Goal: Information Seeking & Learning: Check status

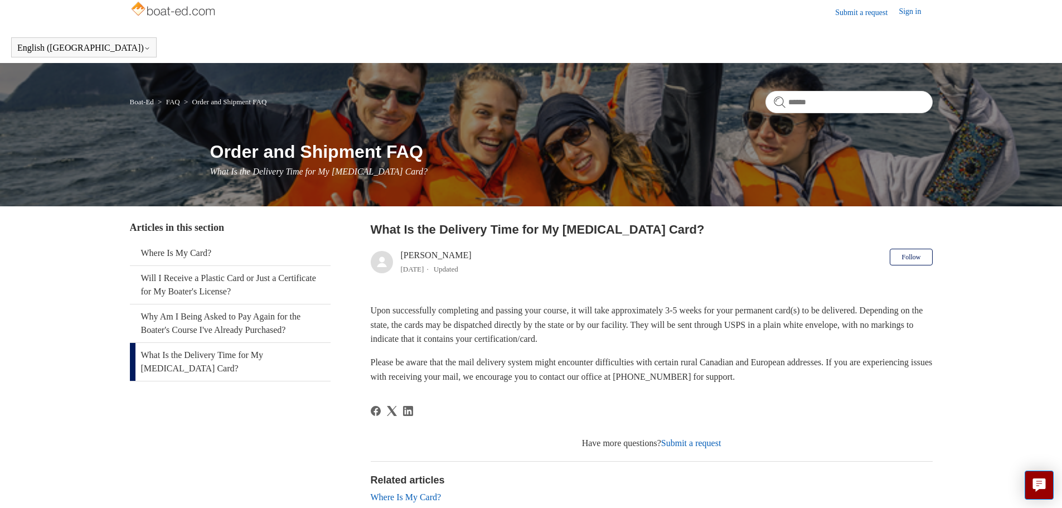
scroll to position [169, 0]
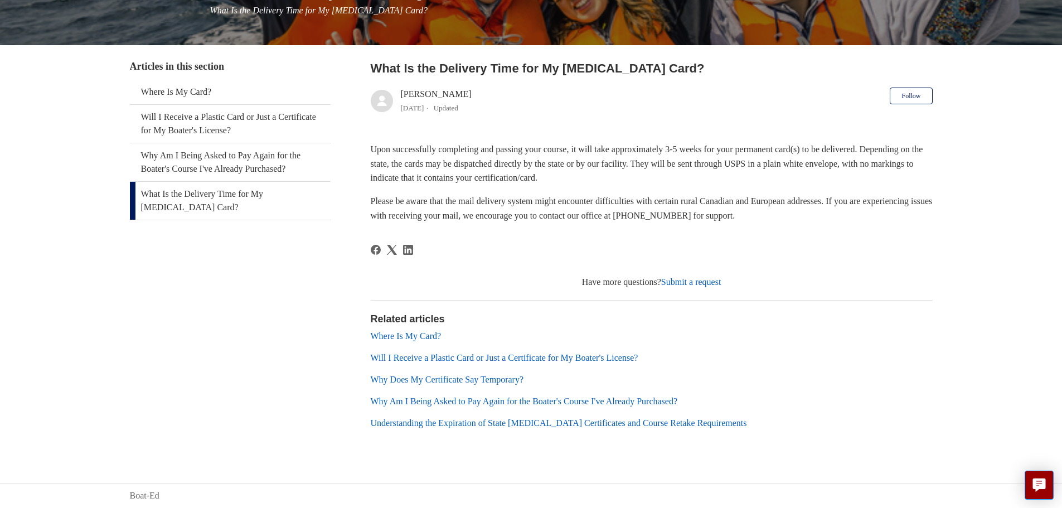
click at [408, 339] on link "Where Is My Card?" at bounding box center [406, 335] width 71 height 9
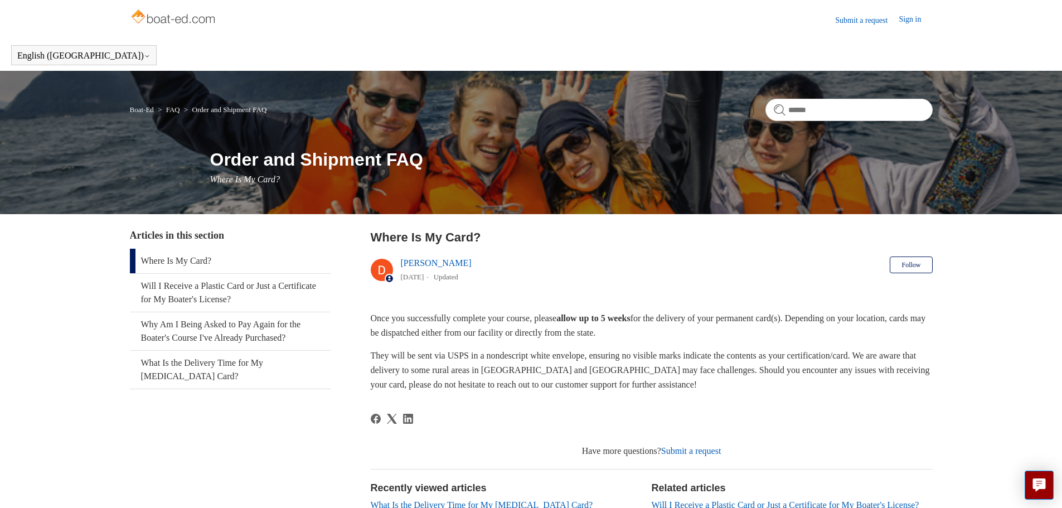
scroll to position [104, 0]
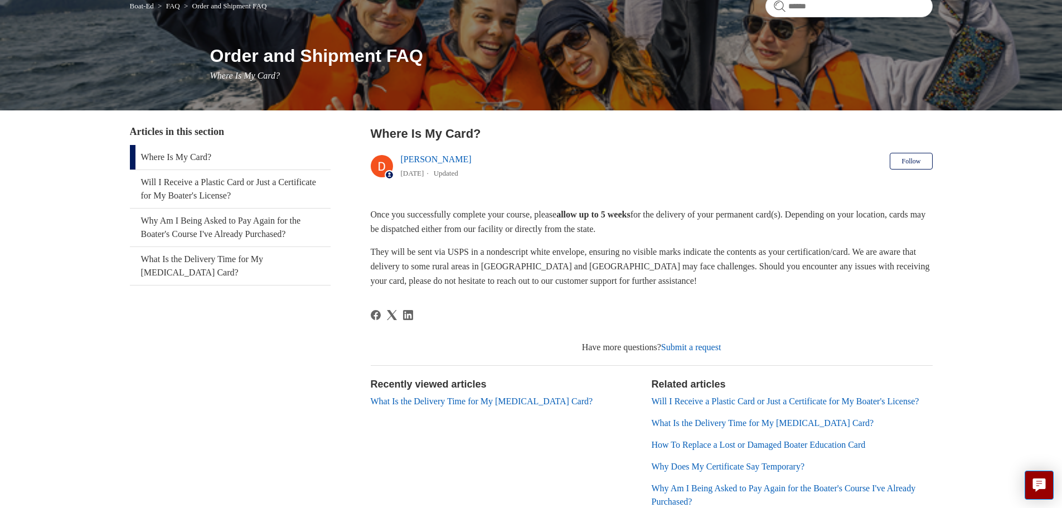
drag, startPoint x: 391, startPoint y: 230, endPoint x: 710, endPoint y: 234, distance: 319.3
click at [710, 234] on p "Once you successfully complete your course, please allow up to 5 weeks for the …" at bounding box center [652, 221] width 562 height 28
drag, startPoint x: 376, startPoint y: 254, endPoint x: 679, endPoint y: 284, distance: 305.2
click at [682, 284] on p "They will be sent via USPS in a nondescript white envelope, ensuring no visible…" at bounding box center [652, 266] width 562 height 43
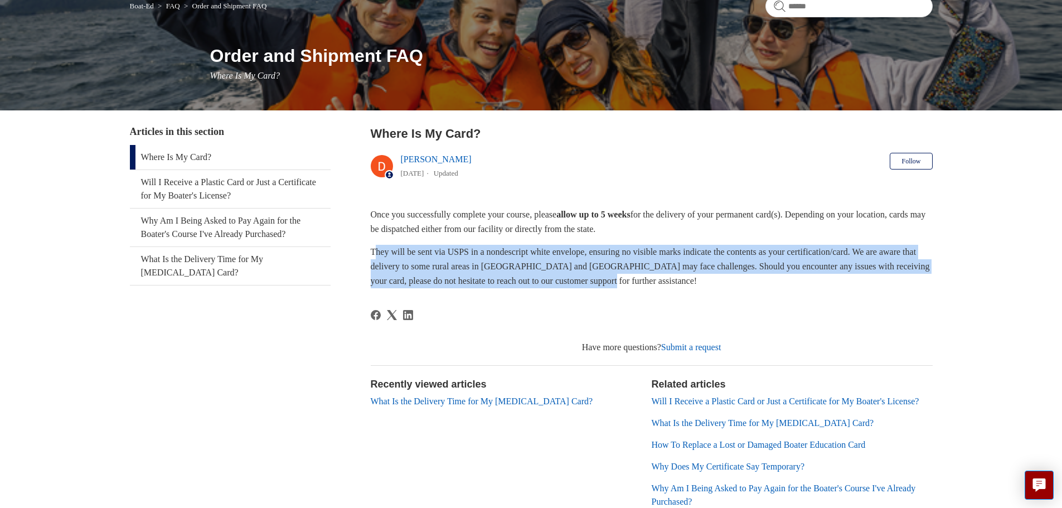
click at [705, 284] on p "They will be sent via USPS in a nondescript white envelope, ensuring no visible…" at bounding box center [652, 266] width 562 height 43
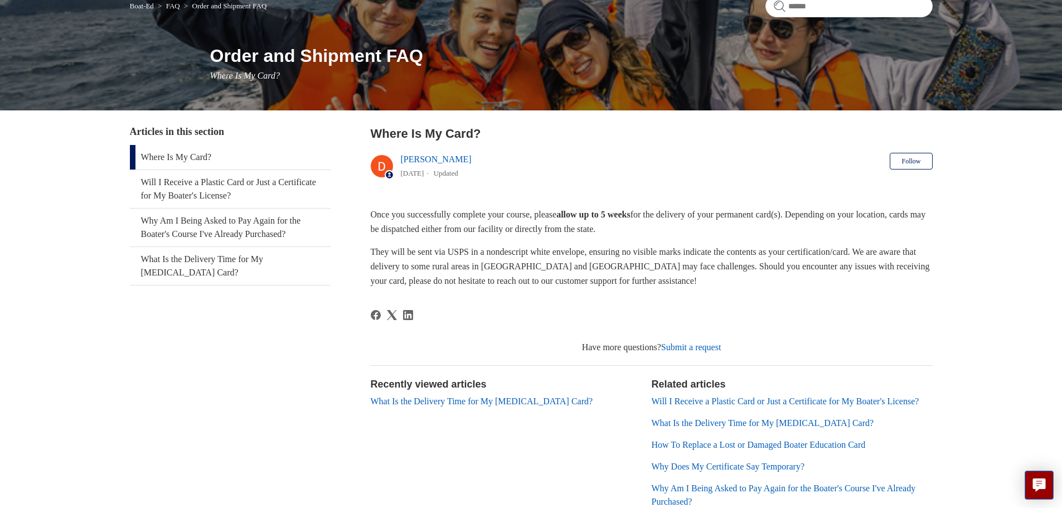
drag, startPoint x: 607, startPoint y: 246, endPoint x: 810, endPoint y: 284, distance: 207.0
click at [810, 284] on p "They will be sent via USPS in a nondescript white envelope, ensuring no visible…" at bounding box center [652, 266] width 562 height 43
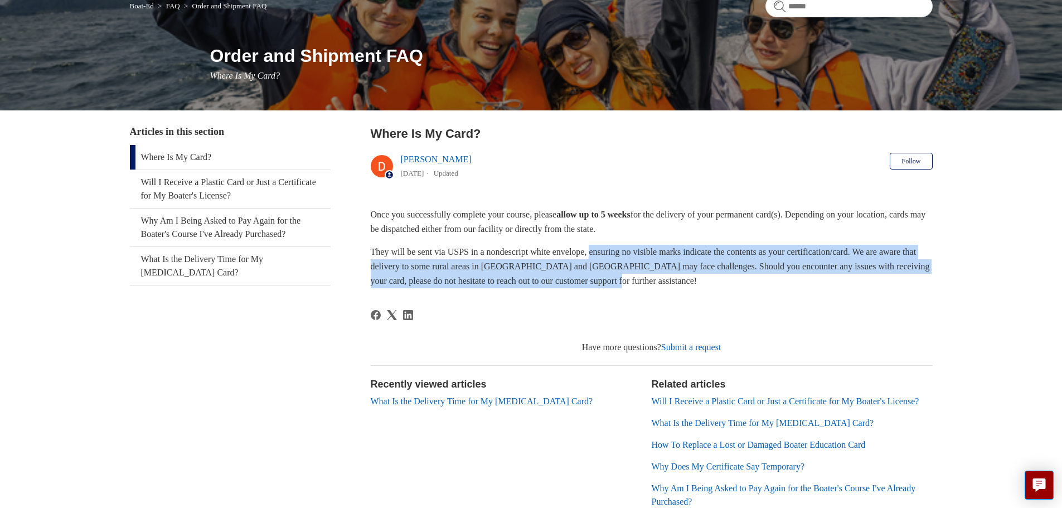
click at [810, 284] on p "They will be sent via USPS in a nondescript white envelope, ensuring no visible…" at bounding box center [652, 266] width 562 height 43
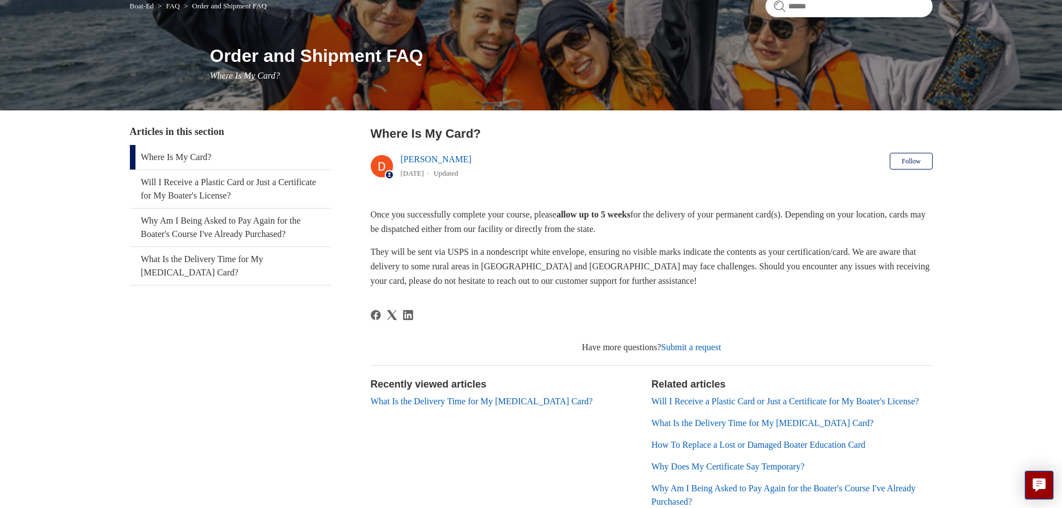
drag, startPoint x: 418, startPoint y: 268, endPoint x: 736, endPoint y: 283, distance: 318.5
click at [736, 283] on p "They will be sent via USPS in a nondescript white envelope, ensuring no visible…" at bounding box center [652, 266] width 562 height 43
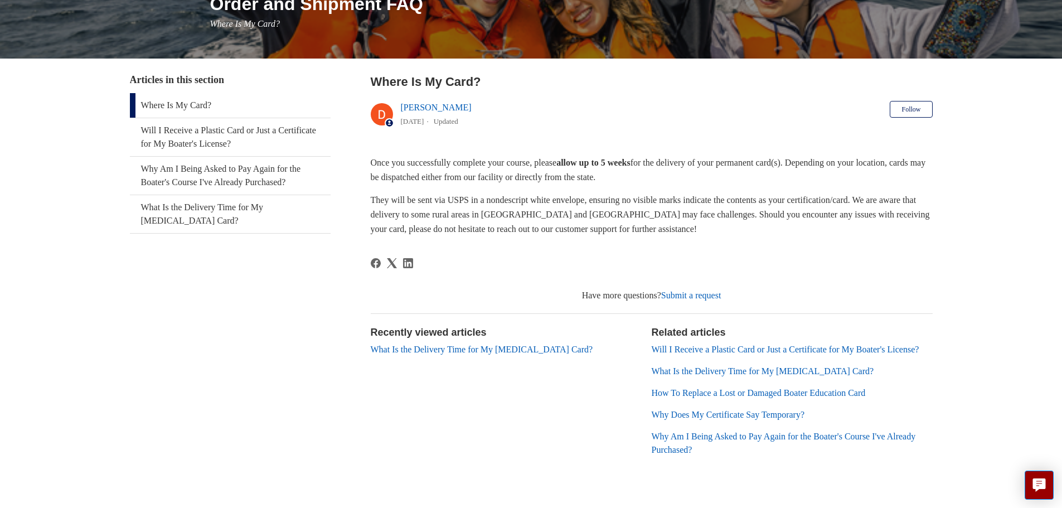
click at [718, 353] on link "Will I Receive a Plastic Card or Just a Certificate for My Boater's License?" at bounding box center [784, 348] width 267 height 9
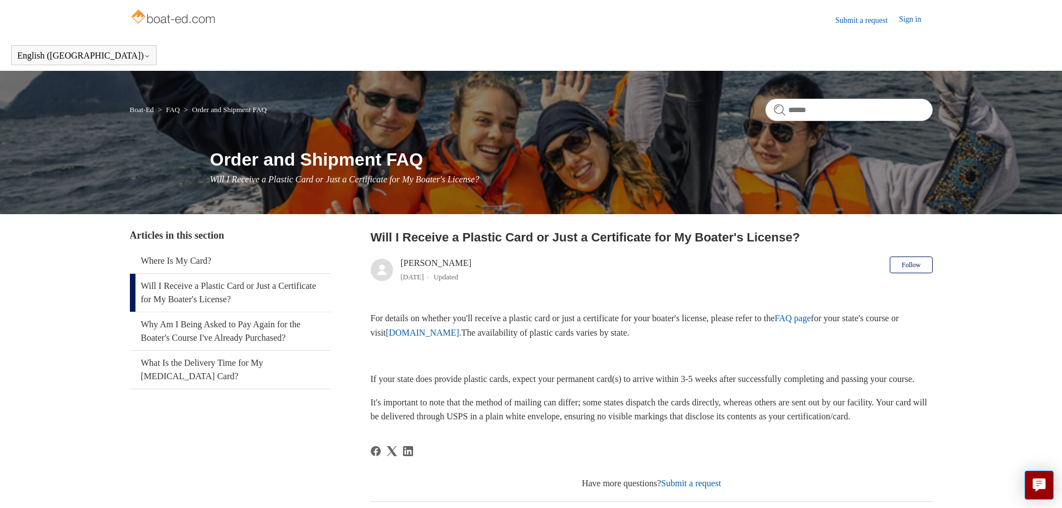
scroll to position [49, 0]
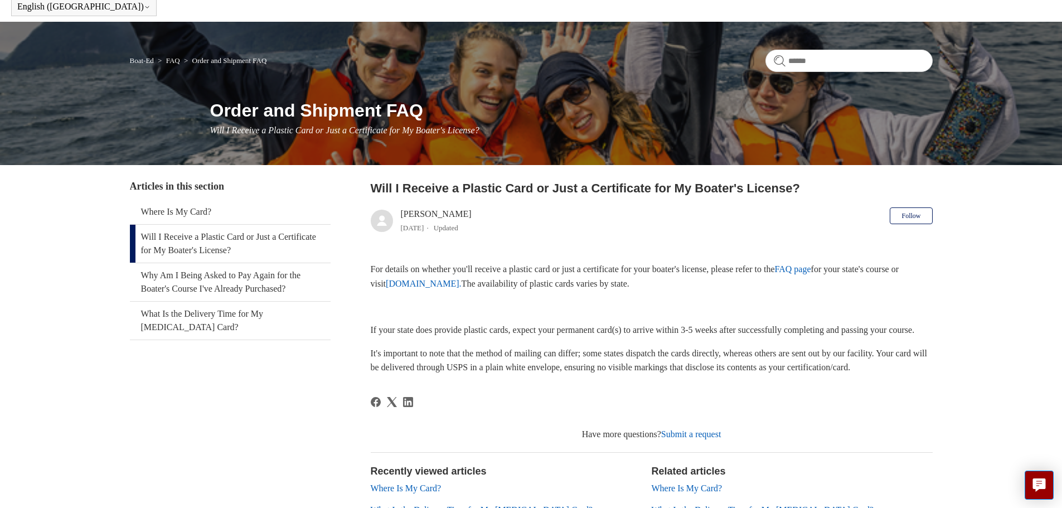
click at [408, 284] on link "www.ilostmycard.com." at bounding box center [424, 283] width 76 height 9
